Goal: Transaction & Acquisition: Purchase product/service

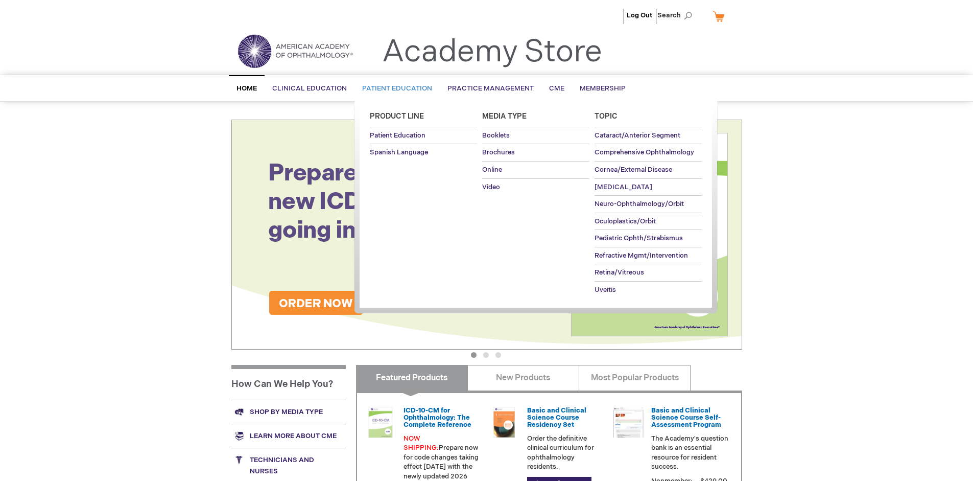
click at [395, 88] on span "Patient Education" at bounding box center [397, 88] width 70 height 8
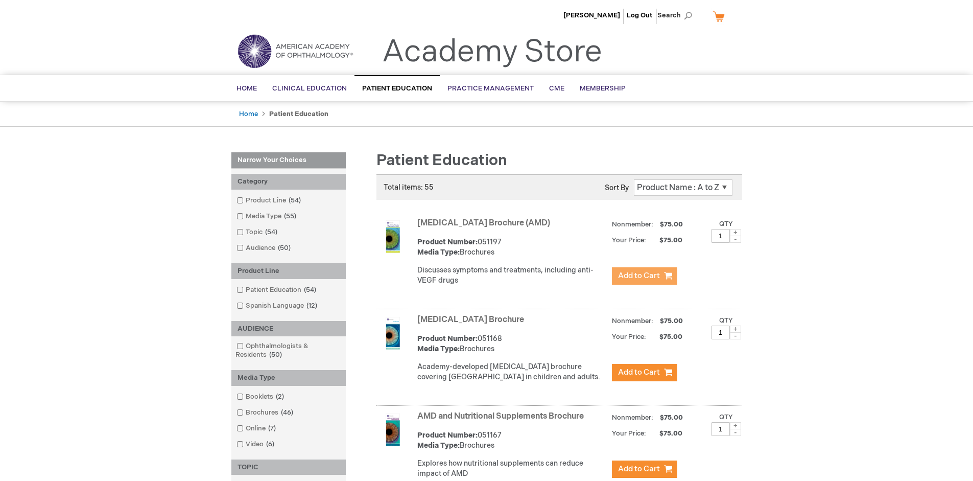
click at [644, 276] on span "Add to Cart" at bounding box center [639, 276] width 42 height 10
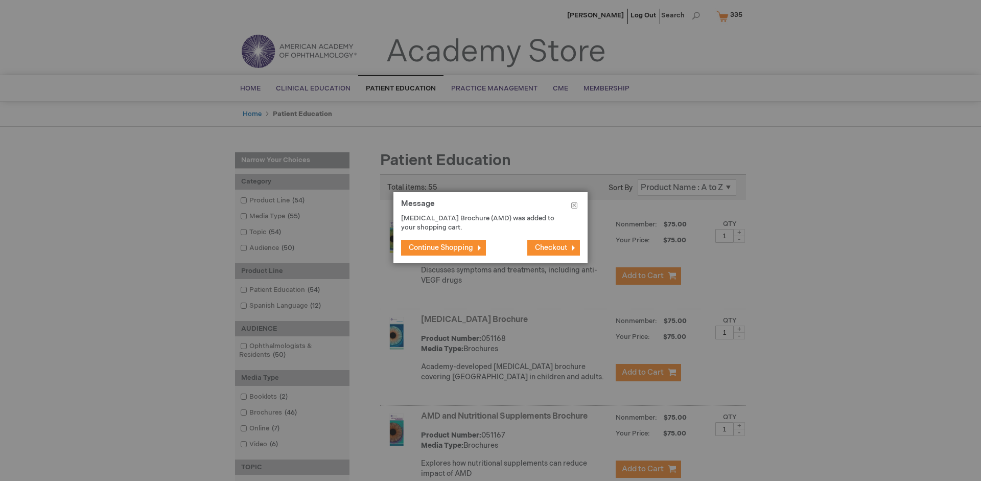
click at [441, 247] on span "Continue Shopping" at bounding box center [441, 247] width 64 height 9
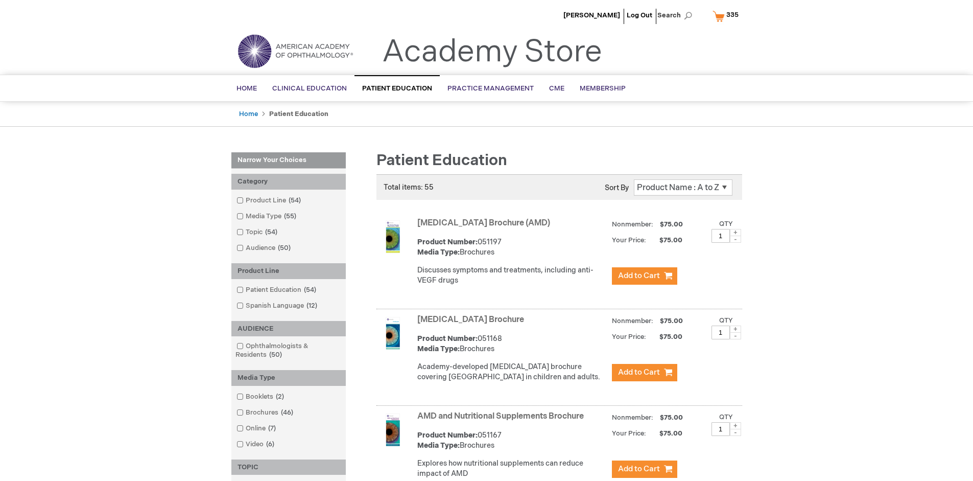
click at [503, 421] on link "AMD and Nutritional Supplements Brochure" at bounding box center [500, 416] width 167 height 10
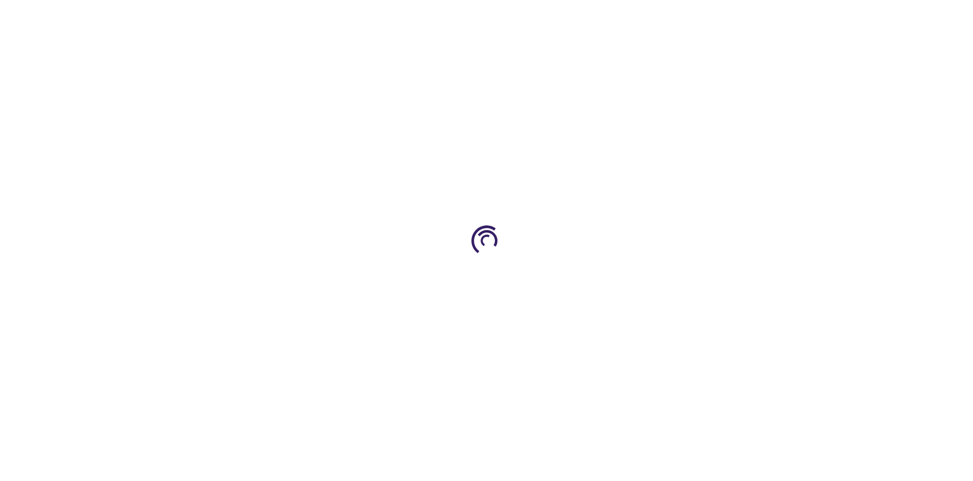
type input "1"
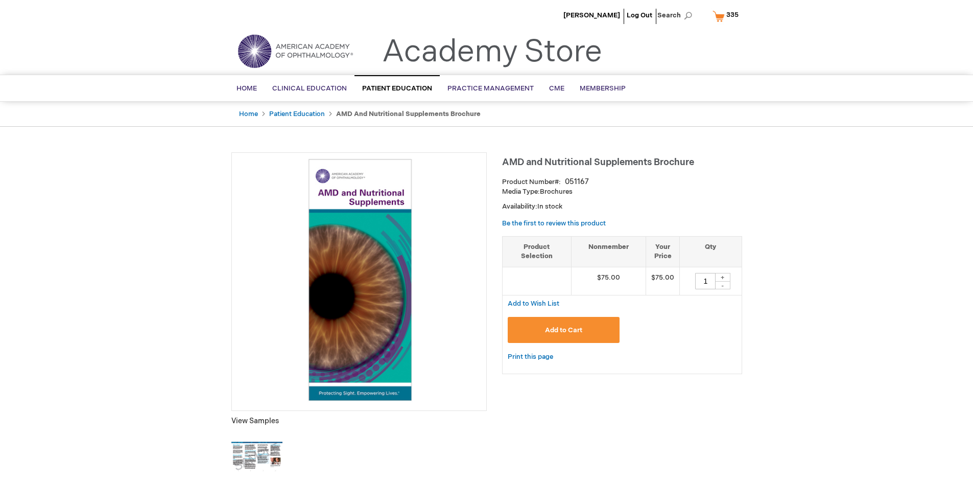
click at [564, 330] on span "Add to Cart" at bounding box center [563, 330] width 37 height 8
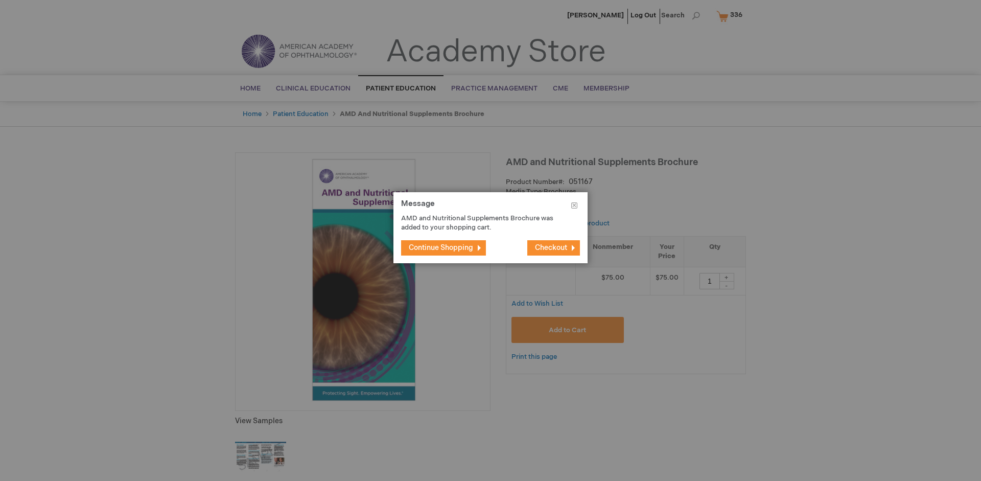
click at [441, 247] on span "Continue Shopping" at bounding box center [441, 247] width 64 height 9
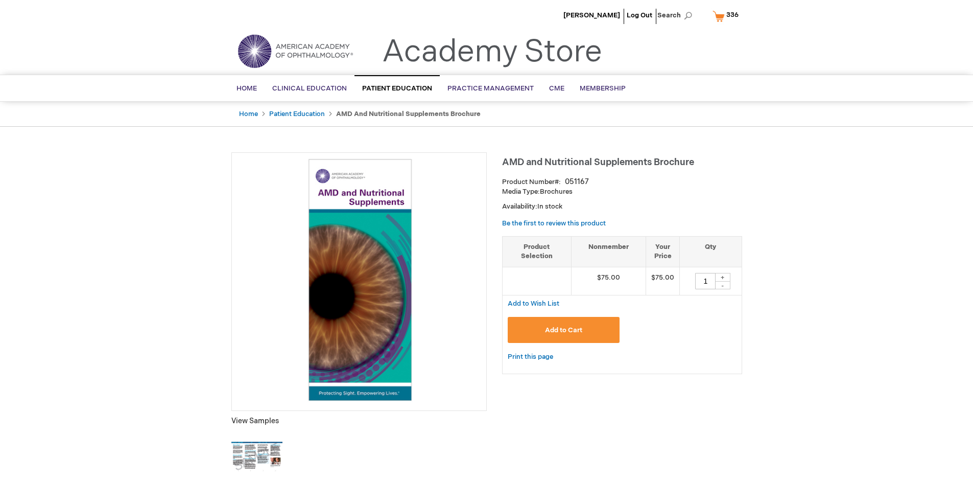
click at [728, 16] on span "336" at bounding box center [733, 15] width 12 height 8
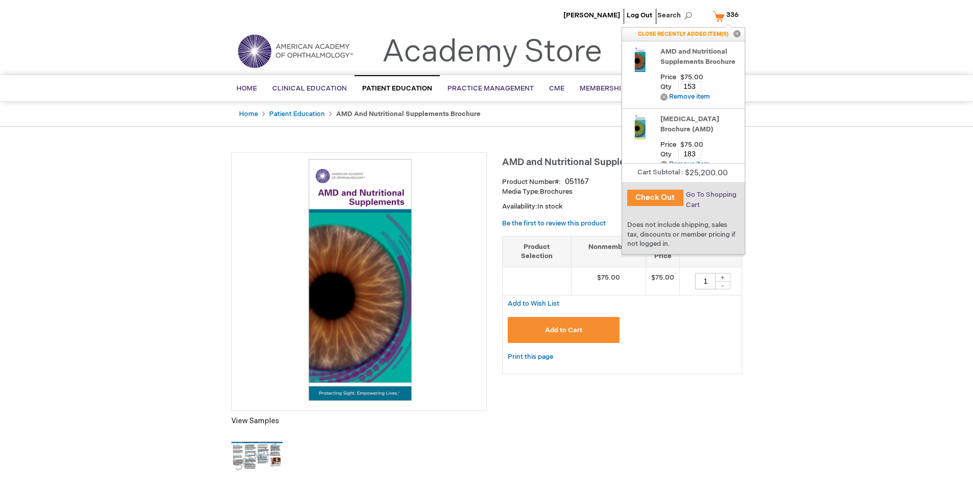
click at [711, 195] on span "Go To Shopping Cart" at bounding box center [711, 200] width 51 height 18
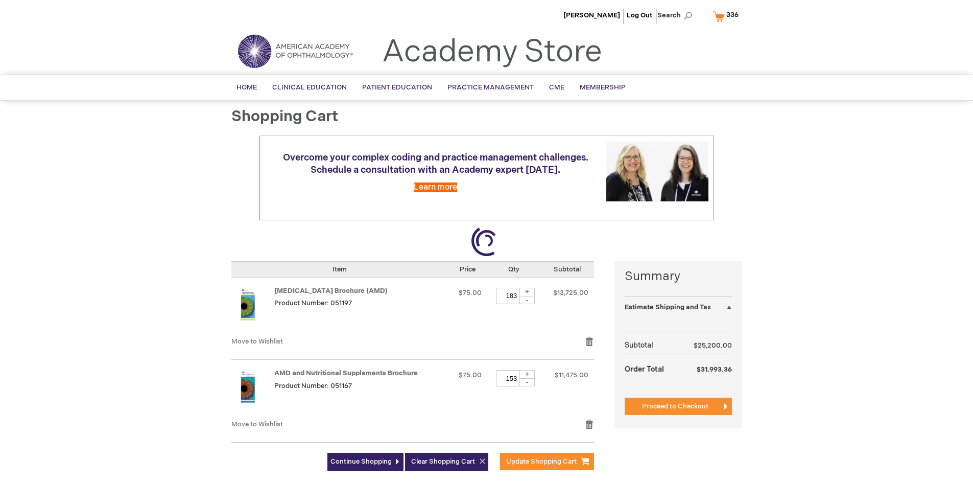
select select "US"
select select "41"
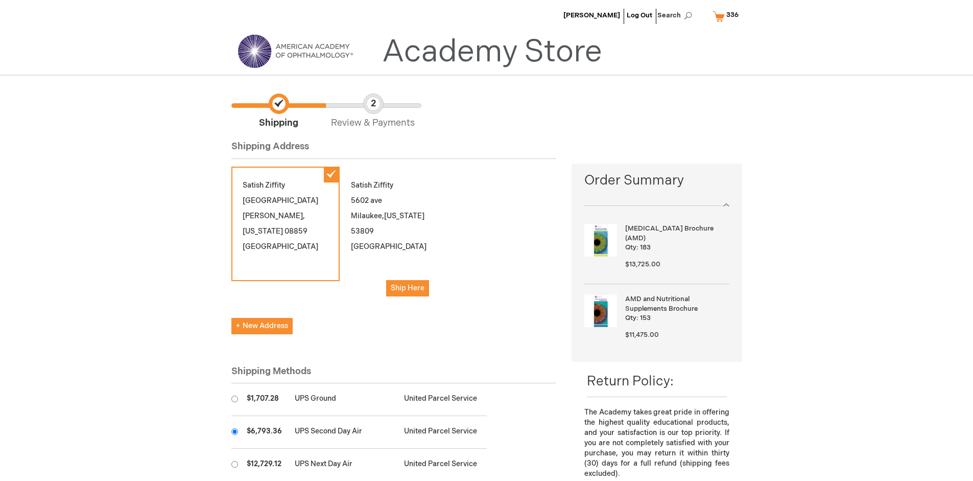
click at [235, 431] on input "radio" at bounding box center [234, 431] width 7 height 7
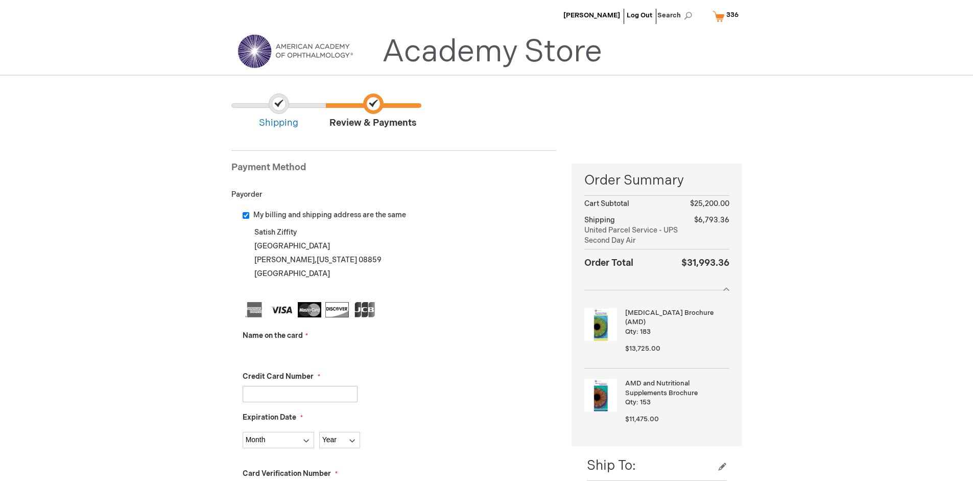
click at [300, 353] on input "Name on the card" at bounding box center [300, 353] width 115 height 16
